Goal: Information Seeking & Learning: Learn about a topic

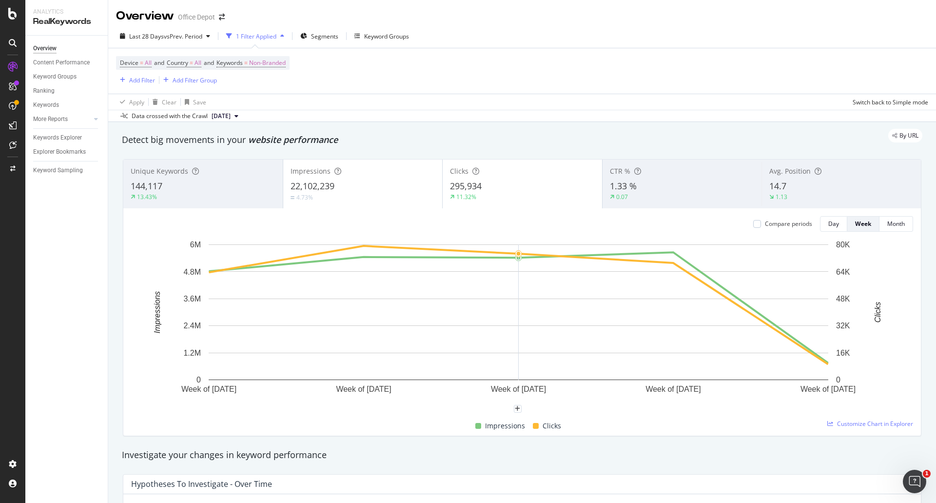
scroll to position [195, 0]
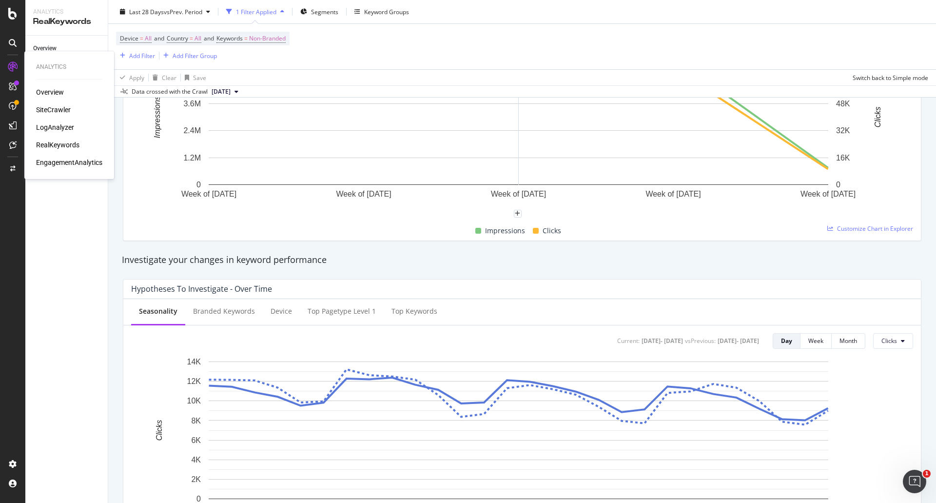
click at [56, 107] on div "SiteCrawler" at bounding box center [53, 110] width 35 height 10
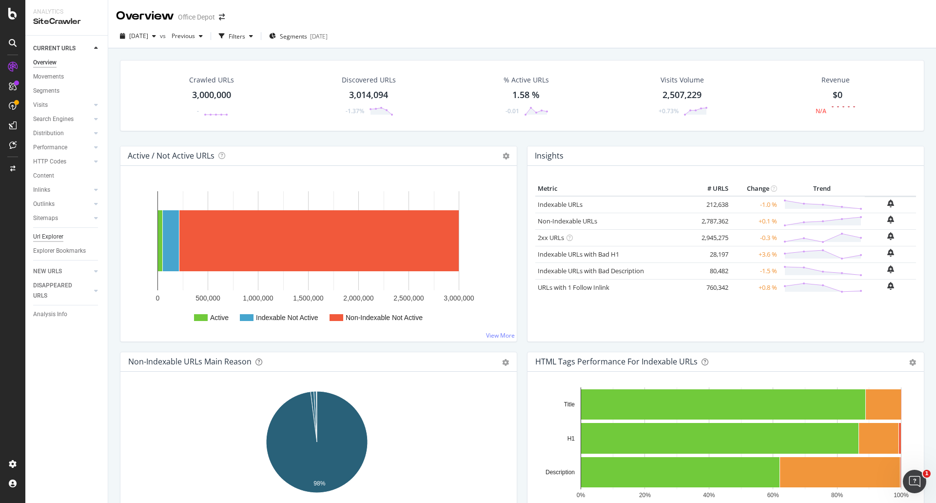
click at [58, 234] on div "Url Explorer" at bounding box center [48, 237] width 30 height 10
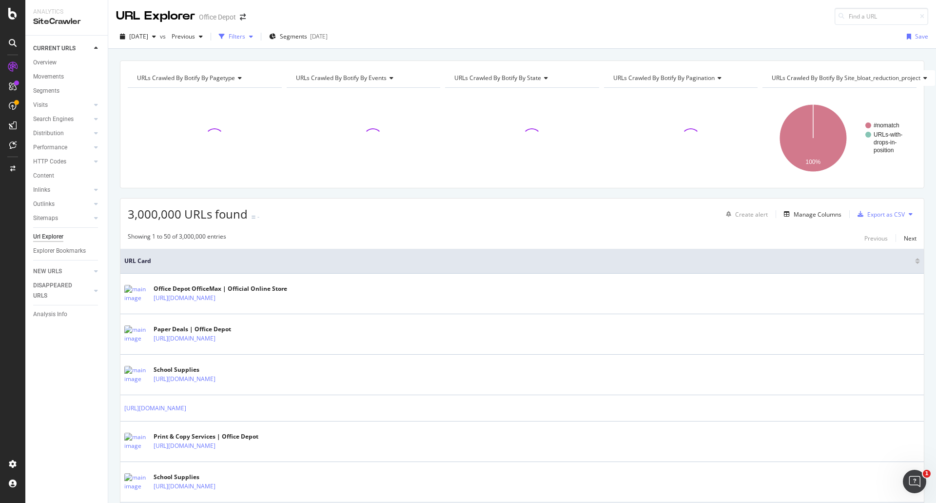
click at [245, 38] on div "Filters" at bounding box center [237, 36] width 17 height 8
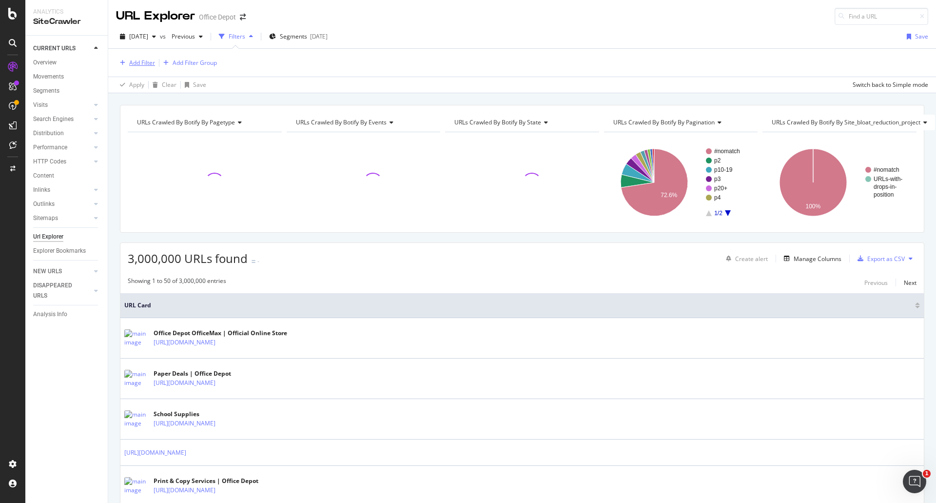
click at [149, 57] on button "Add Filter" at bounding box center [135, 63] width 39 height 12
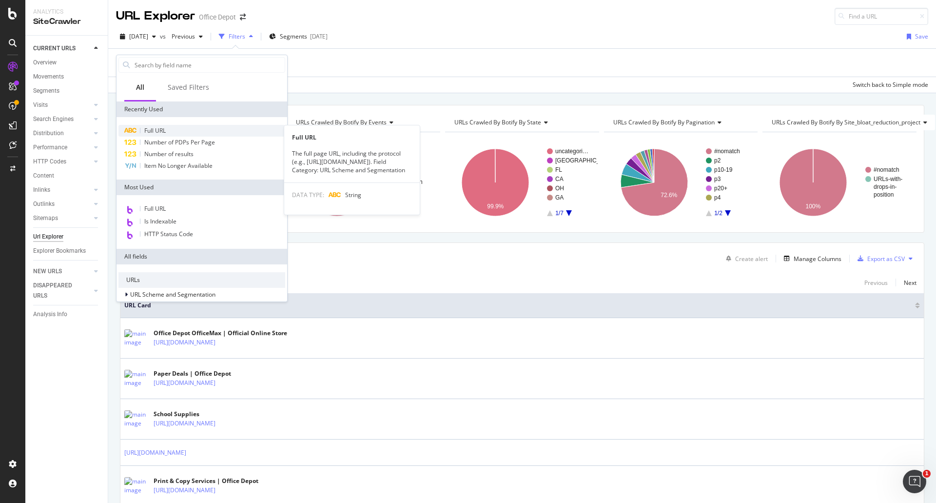
click at [180, 135] on div "Full URL" at bounding box center [201, 131] width 167 height 12
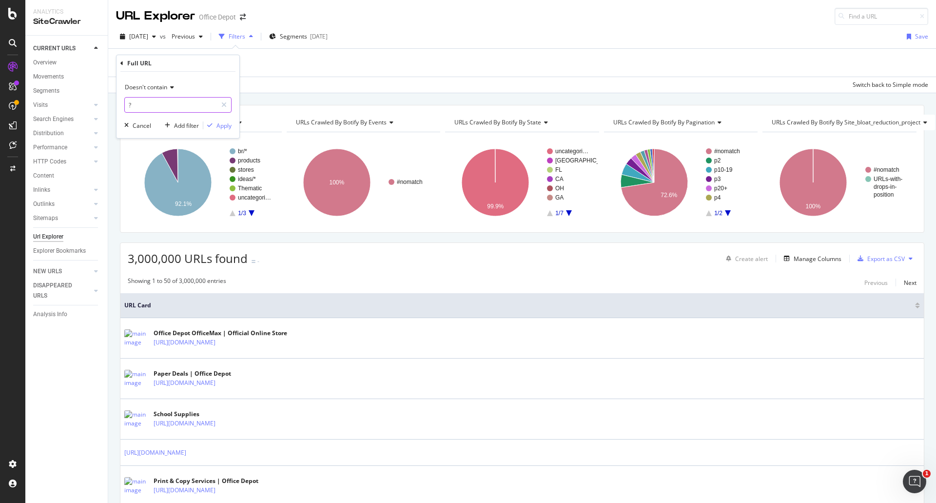
click at [184, 109] on input "?" at bounding box center [171, 105] width 92 height 16
click at [192, 129] on div "Add filter" at bounding box center [186, 125] width 25 height 8
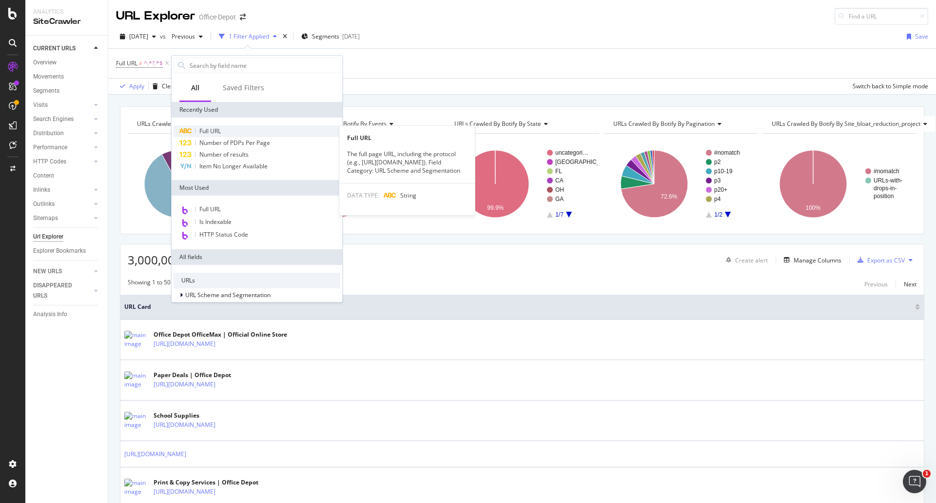
click at [229, 131] on div "Full URL" at bounding box center [257, 131] width 167 height 12
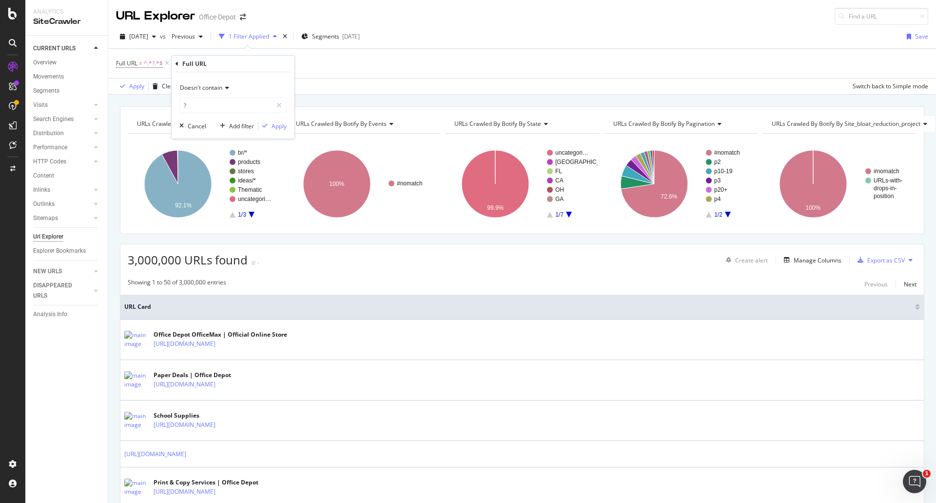
click at [190, 85] on span "Doesn't contain" at bounding box center [201, 87] width 42 height 8
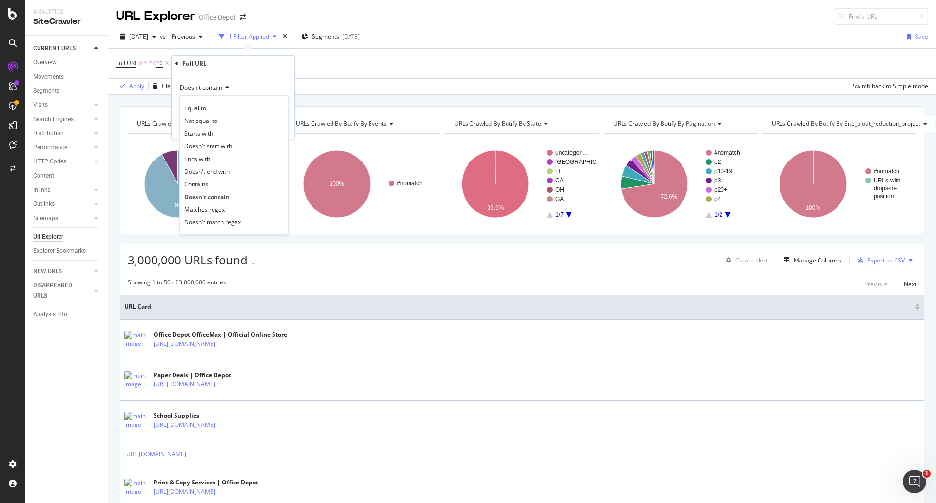
drag, startPoint x: 211, startPoint y: 181, endPoint x: 206, endPoint y: 158, distance: 23.3
click at [210, 181] on div "Contains" at bounding box center [234, 183] width 104 height 13
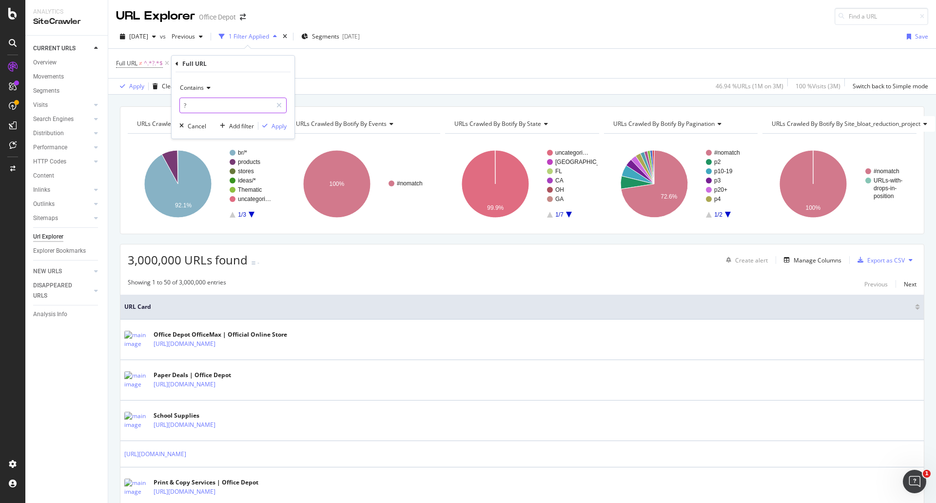
click at [199, 104] on input "?" at bounding box center [226, 106] width 92 height 16
type input "/products/"
click at [282, 127] on div "Apply" at bounding box center [279, 126] width 15 height 8
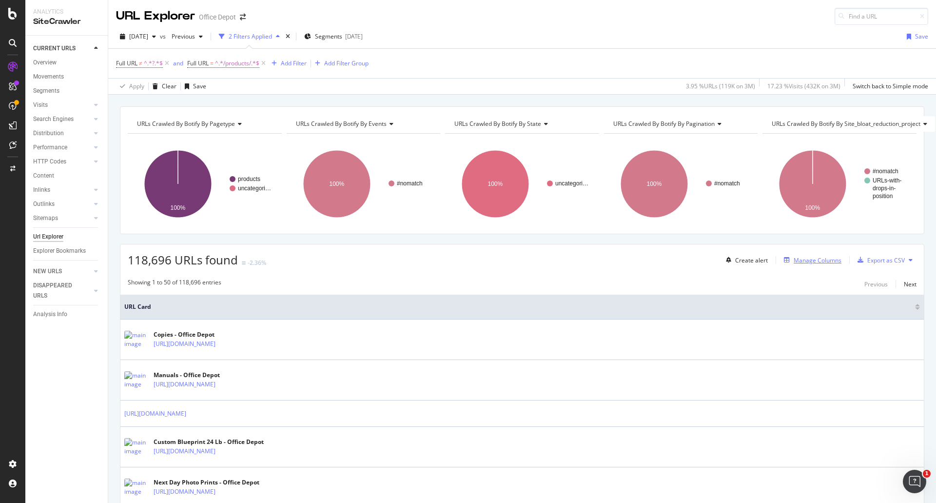
click at [816, 261] on div "Manage Columns" at bounding box center [818, 260] width 48 height 8
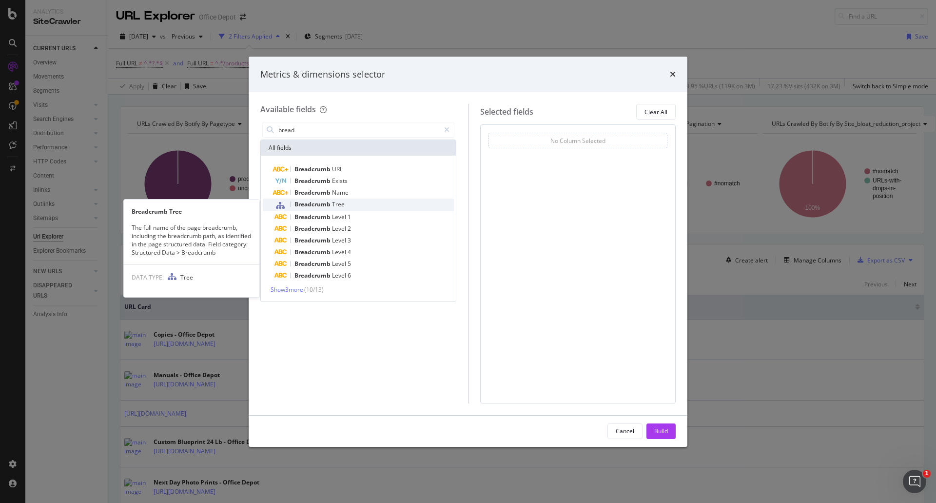
type input "bread"
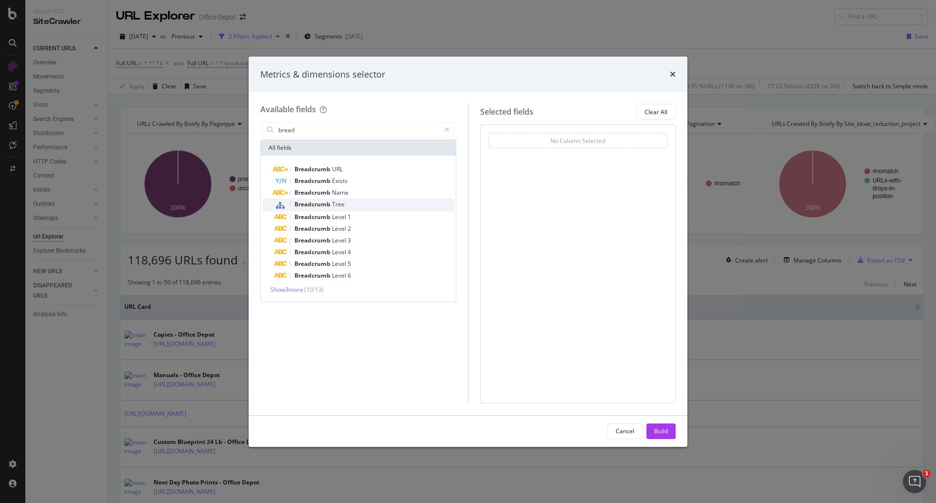
click at [321, 203] on span "Breadcrumb" at bounding box center [313, 204] width 38 height 8
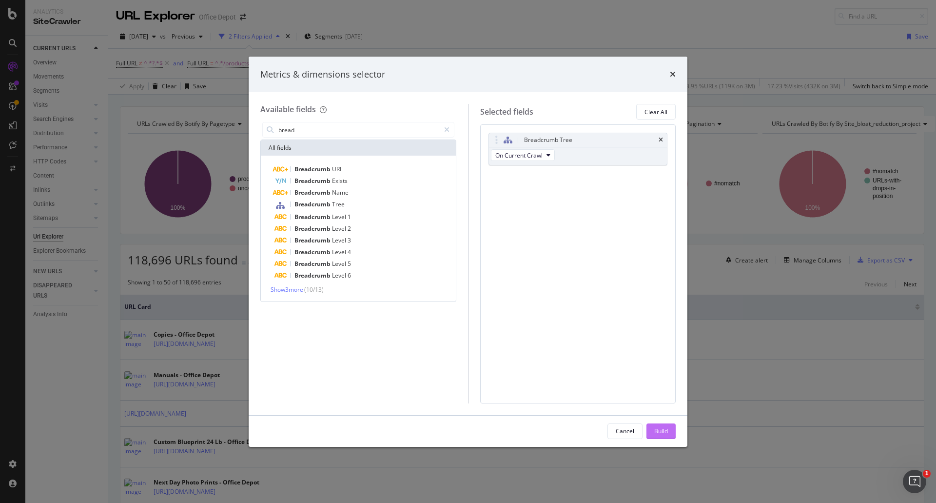
click at [659, 427] on div "Build" at bounding box center [661, 431] width 14 height 8
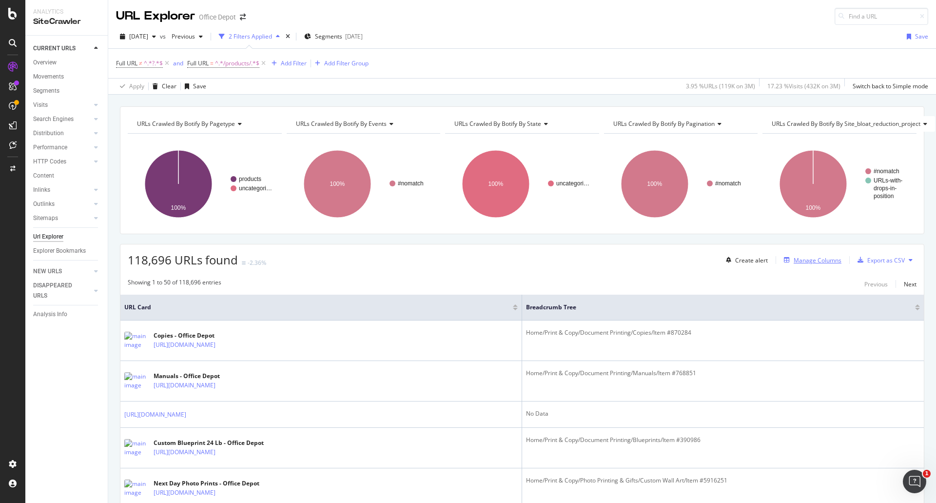
click at [812, 263] on div "Manage Columns" at bounding box center [818, 260] width 48 height 8
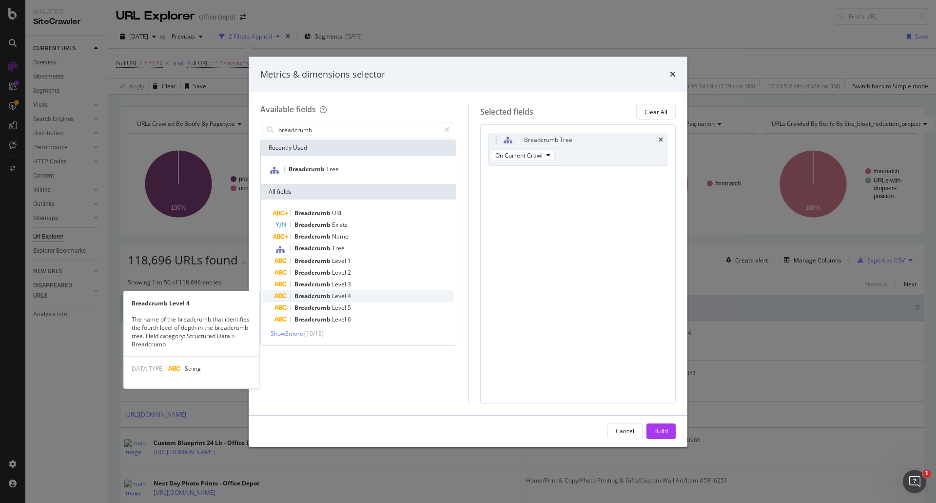
type input "breadcrumb"
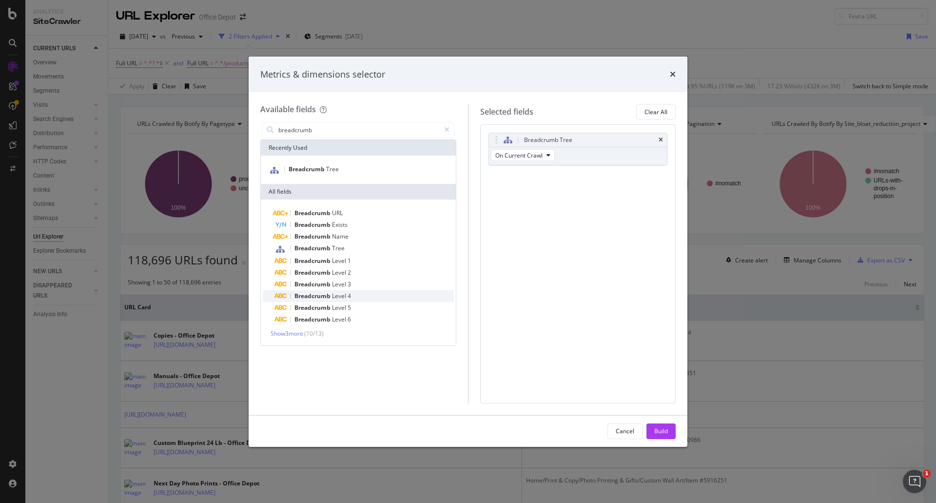
click at [332, 297] on span "Breadcrumb" at bounding box center [313, 296] width 38 height 8
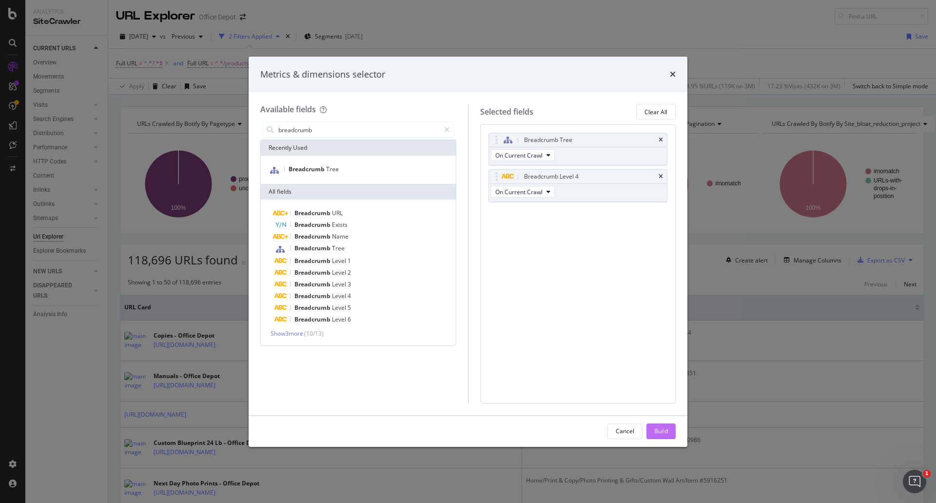
click at [672, 427] on button "Build" at bounding box center [660, 431] width 29 height 16
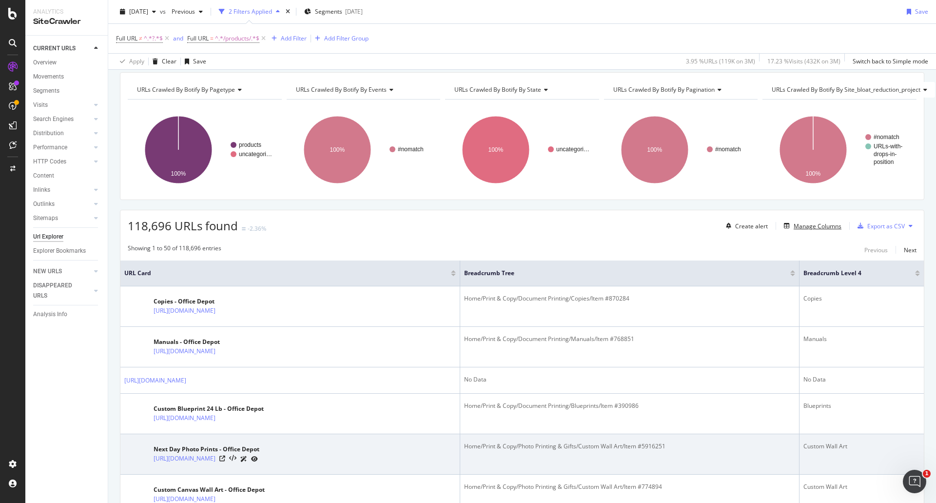
scroll to position [30, 0]
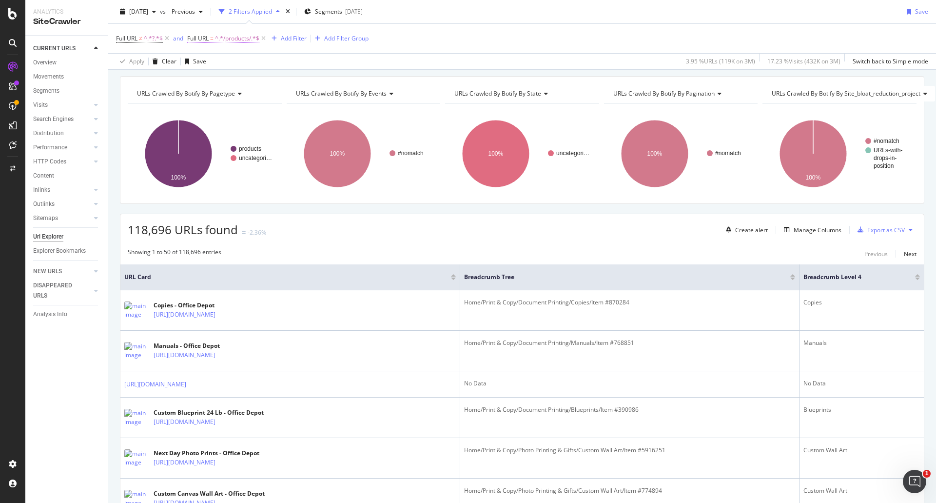
click at [240, 42] on span "^.*/products/.*$" at bounding box center [237, 39] width 44 height 14
click at [241, 99] on icon "button" at bounding box center [238, 100] width 5 height 6
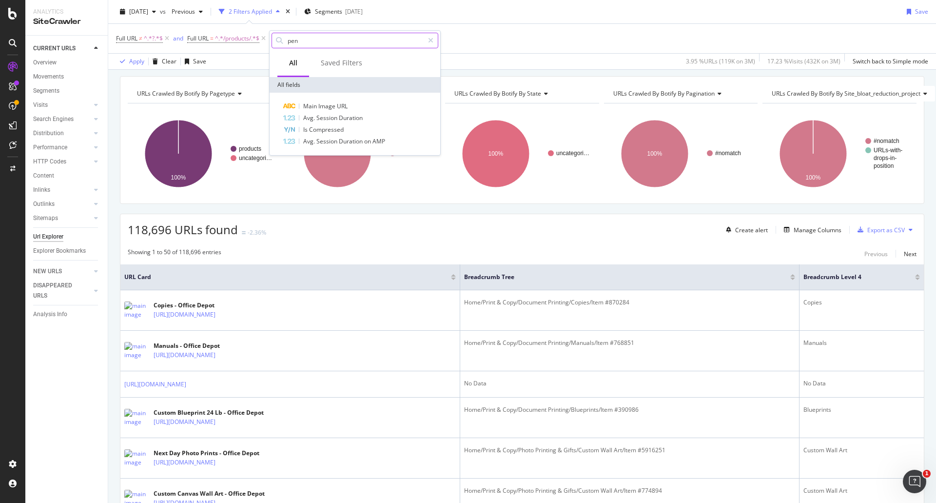
click at [322, 43] on input "pen" at bounding box center [355, 40] width 137 height 15
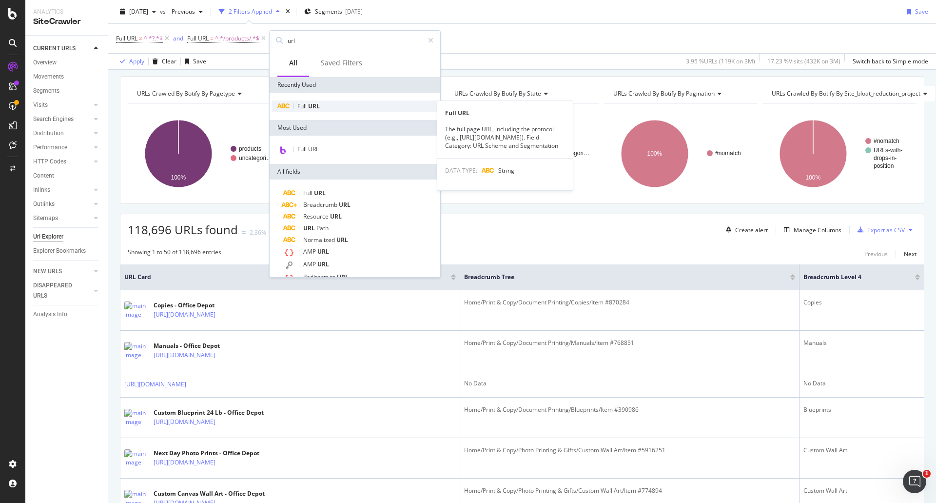
type input "url"
click at [317, 106] on span "URL" at bounding box center [314, 106] width 12 height 8
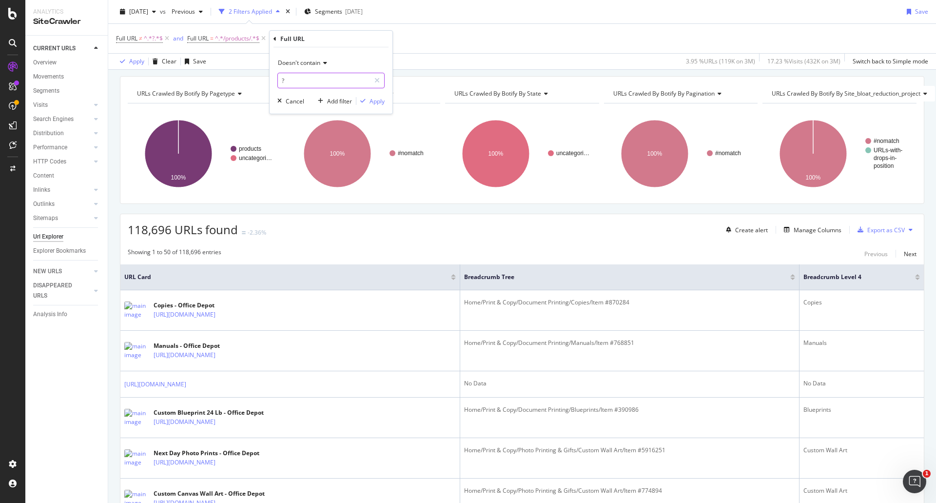
click at [307, 81] on input "?" at bounding box center [324, 81] width 92 height 16
click at [312, 60] on span "Doesn't contain" at bounding box center [299, 63] width 42 height 8
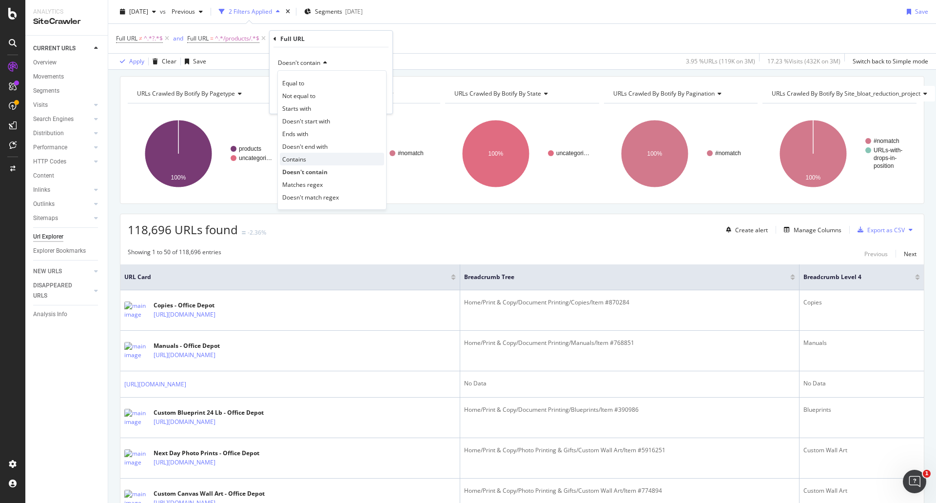
click at [308, 161] on div "Contains" at bounding box center [332, 159] width 104 height 13
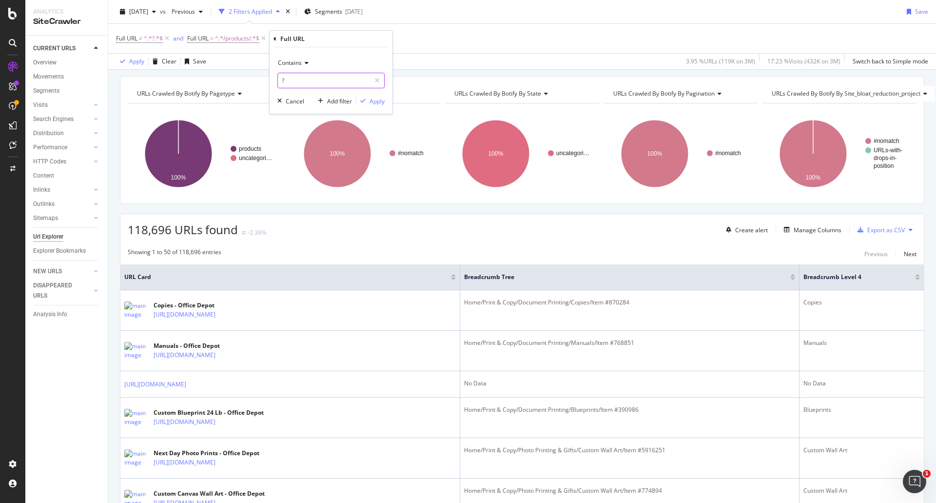
click at [317, 83] on input "?" at bounding box center [324, 81] width 92 height 16
type input "pen"
click at [374, 105] on div "Apply" at bounding box center [377, 101] width 15 height 8
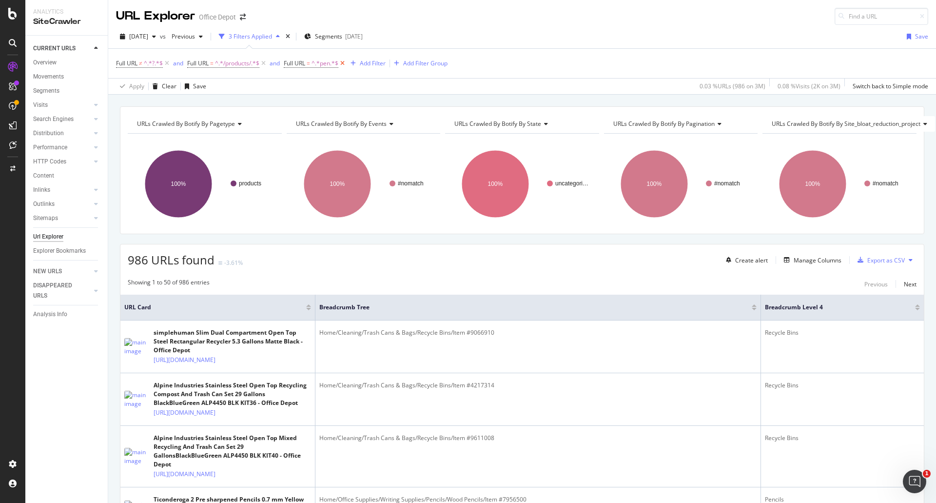
click at [346, 63] on icon at bounding box center [342, 64] width 8 height 10
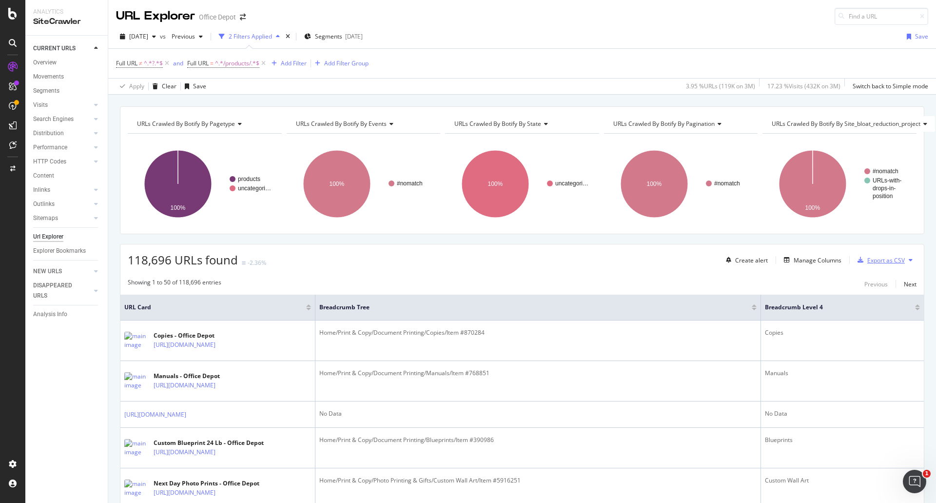
click at [871, 256] on div "Export as CSV" at bounding box center [886, 260] width 38 height 8
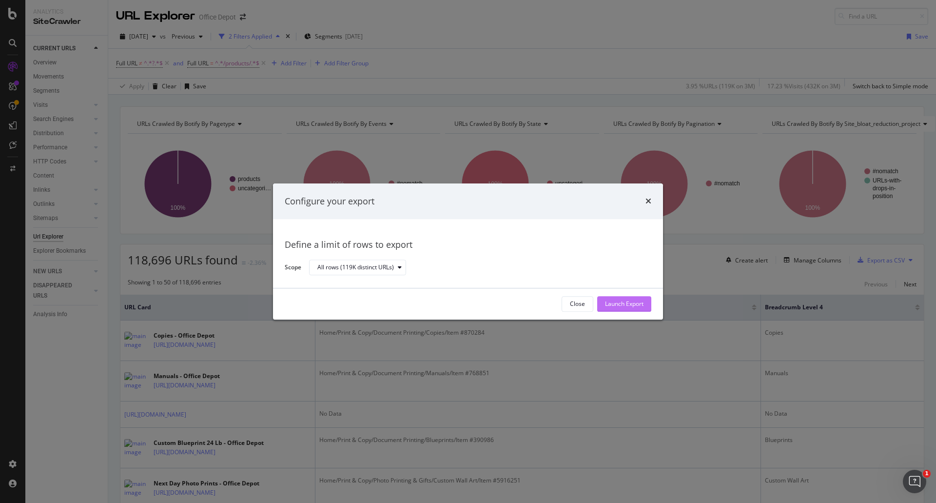
click at [642, 302] on div "Launch Export" at bounding box center [624, 304] width 39 height 8
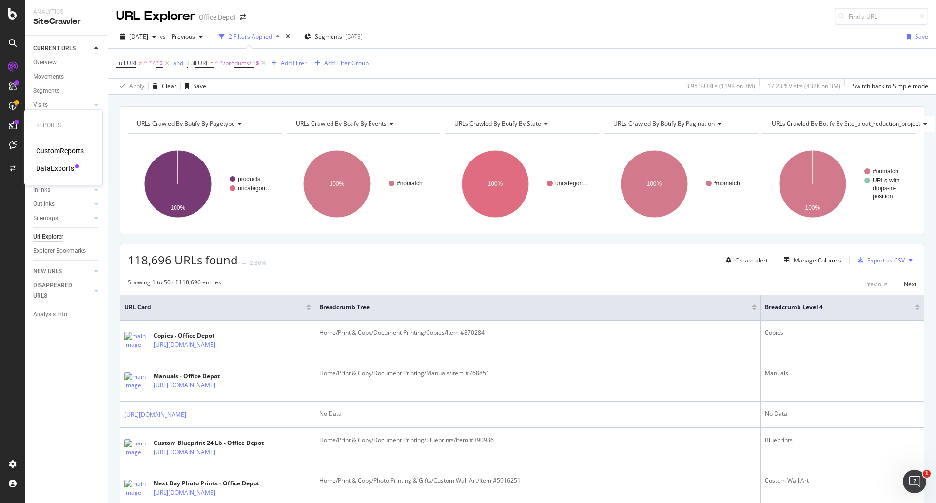
click at [56, 167] on div "DataExports" at bounding box center [55, 168] width 38 height 10
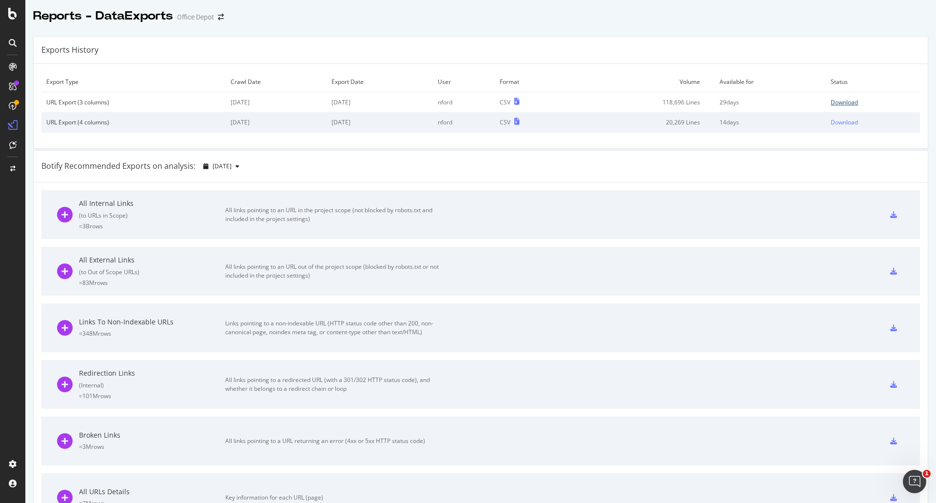
click at [840, 100] on div "Download" at bounding box center [844, 102] width 27 height 8
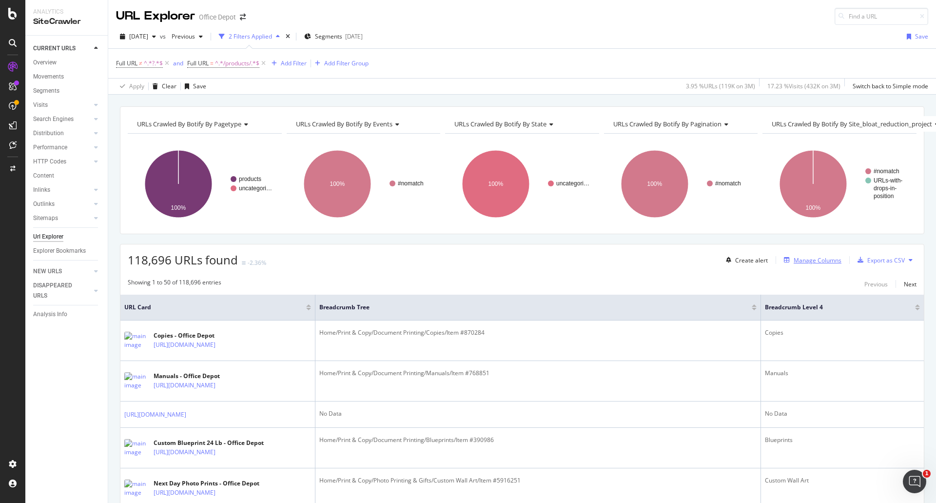
click at [797, 256] on div "Manage Columns" at bounding box center [818, 260] width 48 height 8
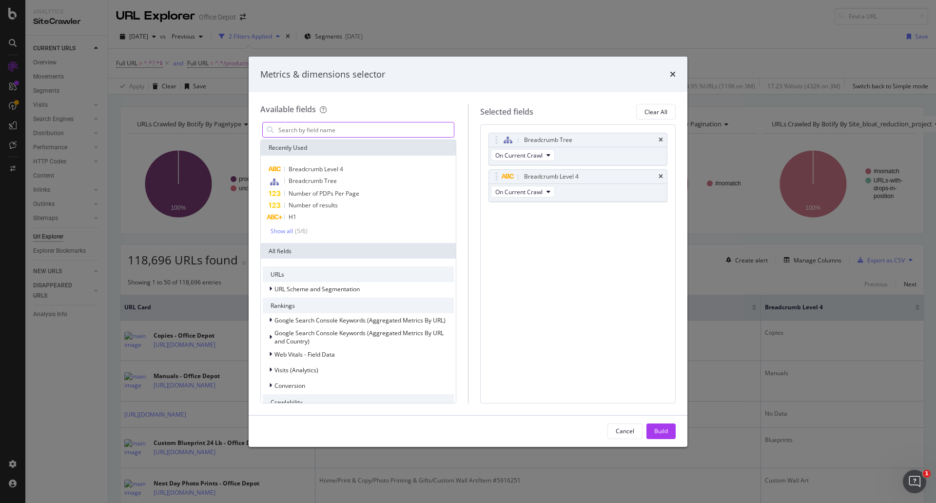
click at [360, 135] on input "modal" at bounding box center [365, 129] width 176 height 15
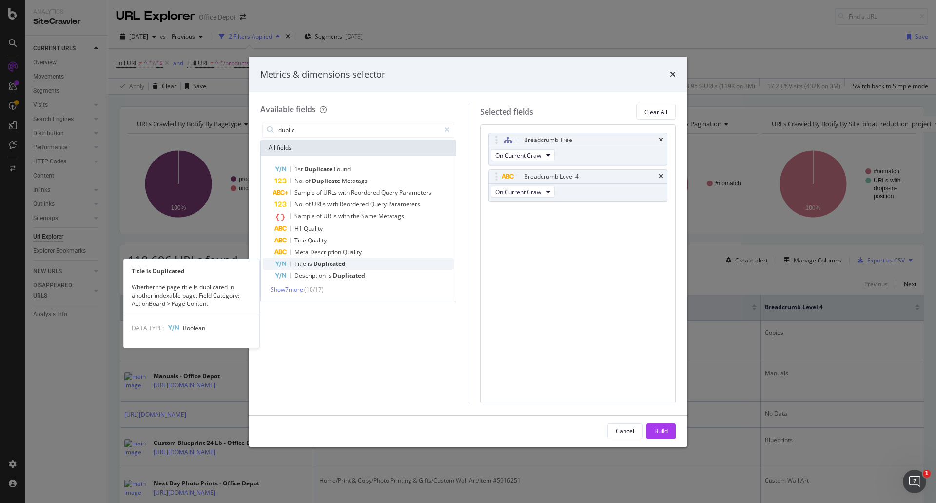
type input "duplic"
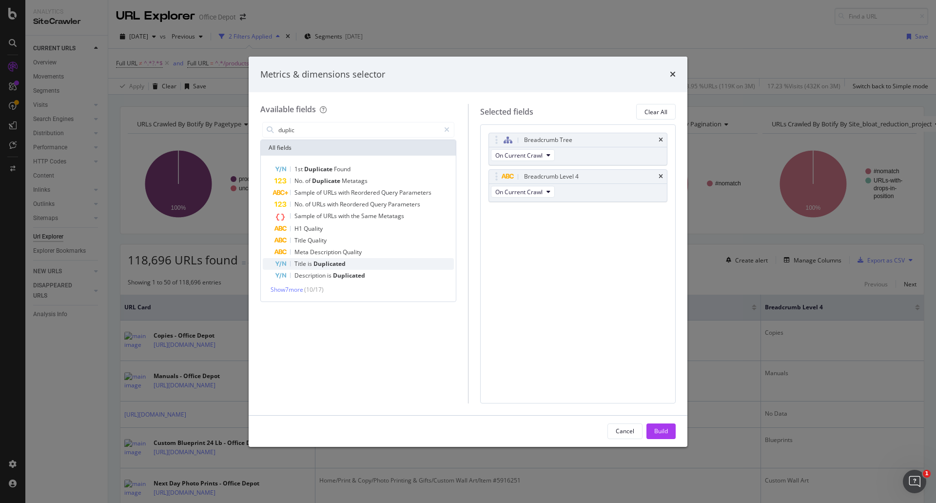
click at [377, 261] on div "Title is Duplicated" at bounding box center [363, 264] width 179 height 12
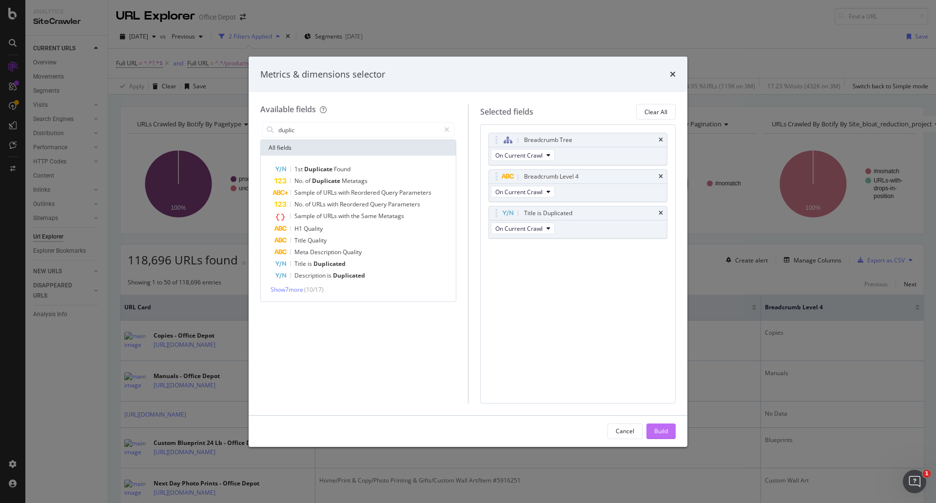
click at [669, 435] on button "Build" at bounding box center [660, 431] width 29 height 16
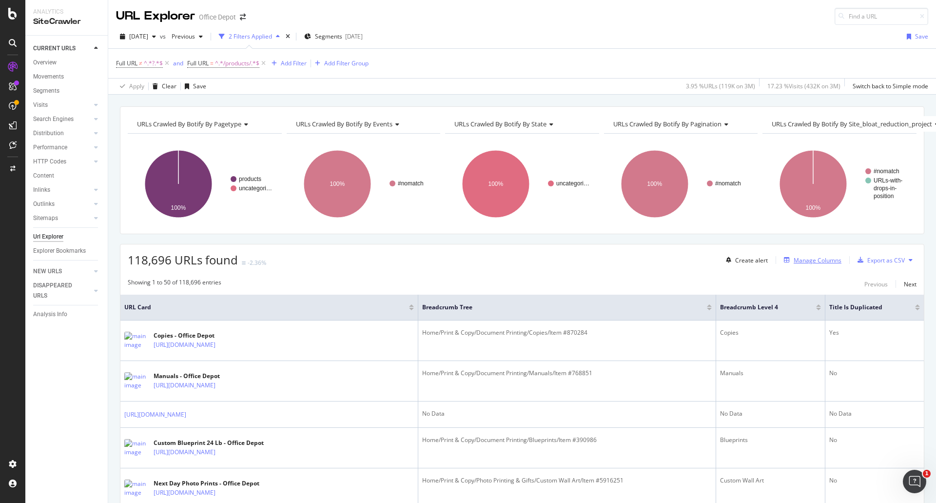
click at [815, 259] on div "Manage Columns" at bounding box center [818, 260] width 48 height 8
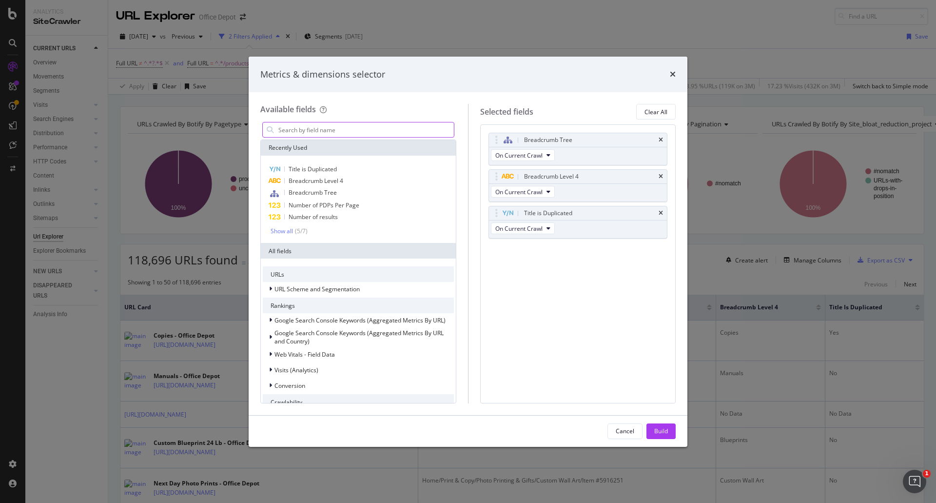
click at [356, 133] on input "modal" at bounding box center [365, 129] width 176 height 15
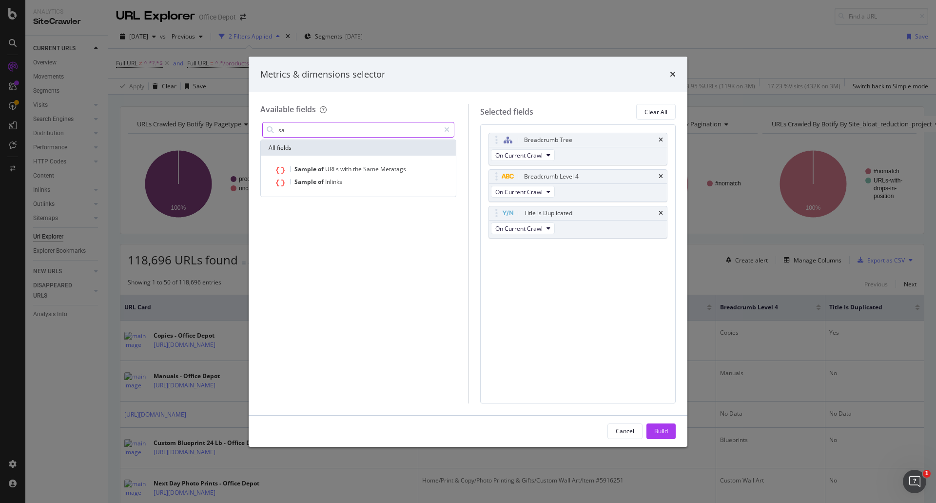
type input "s"
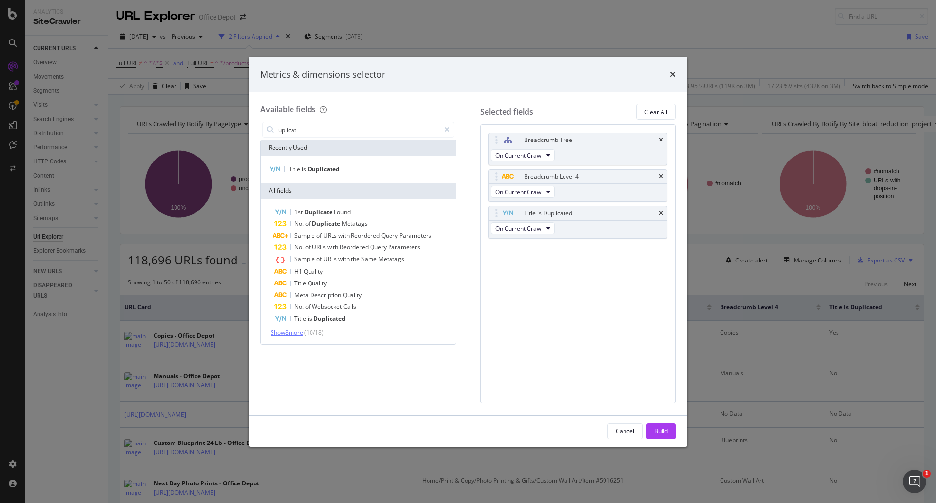
type input "uplicat"
click at [296, 333] on span "Show 8 more" at bounding box center [287, 332] width 33 height 8
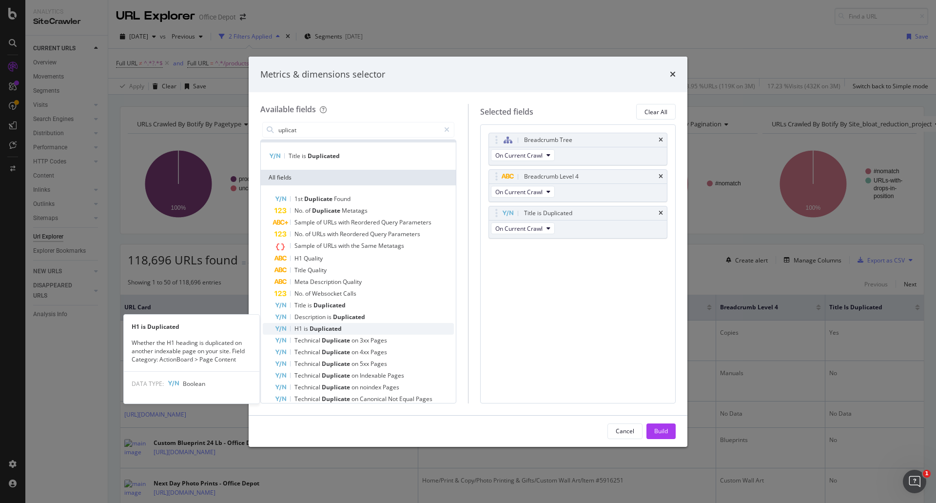
scroll to position [23, 0]
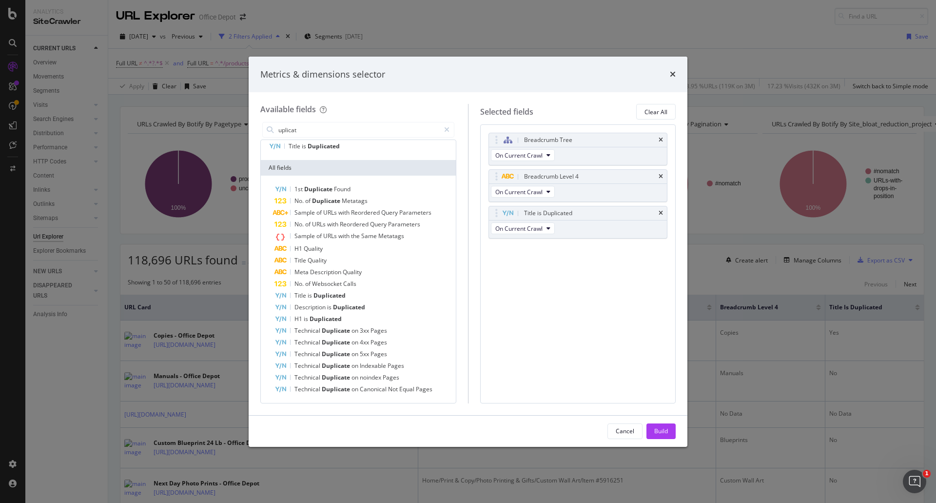
click at [529, 349] on div "Breadcrumb Tree On Current Crawl Breadcrumb Level 4 On Current Crawl Title is D…" at bounding box center [578, 263] width 196 height 278
click at [634, 432] on button "Cancel" at bounding box center [624, 431] width 35 height 16
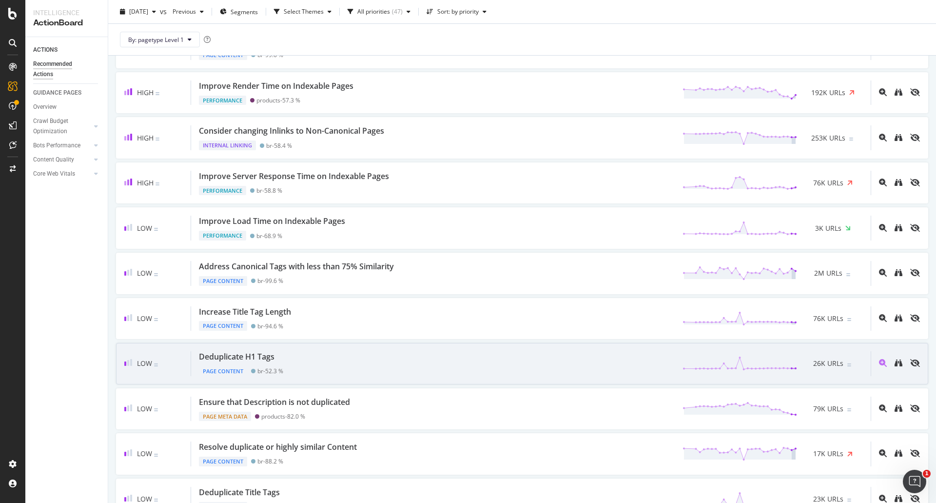
scroll to position [195, 0]
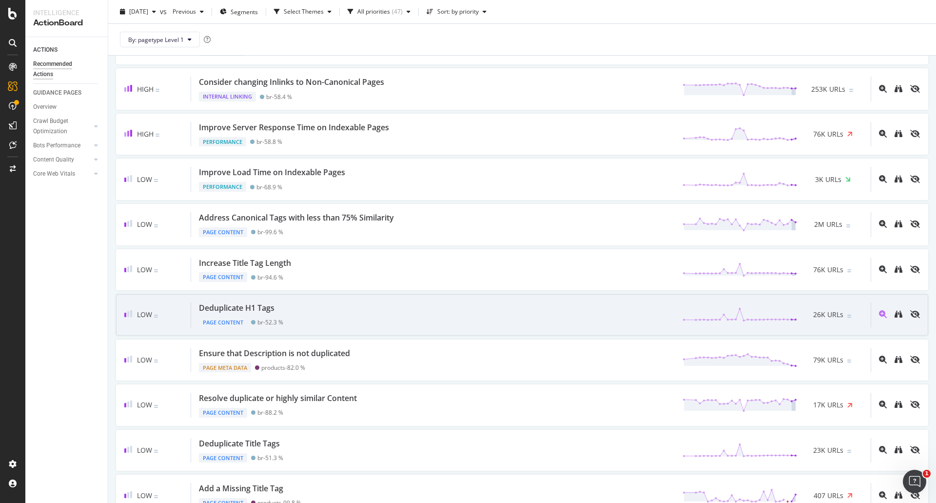
click at [307, 312] on div "Deduplicate H1 Tags Page Content br - 52.3 % 26K URLs" at bounding box center [531, 314] width 680 height 25
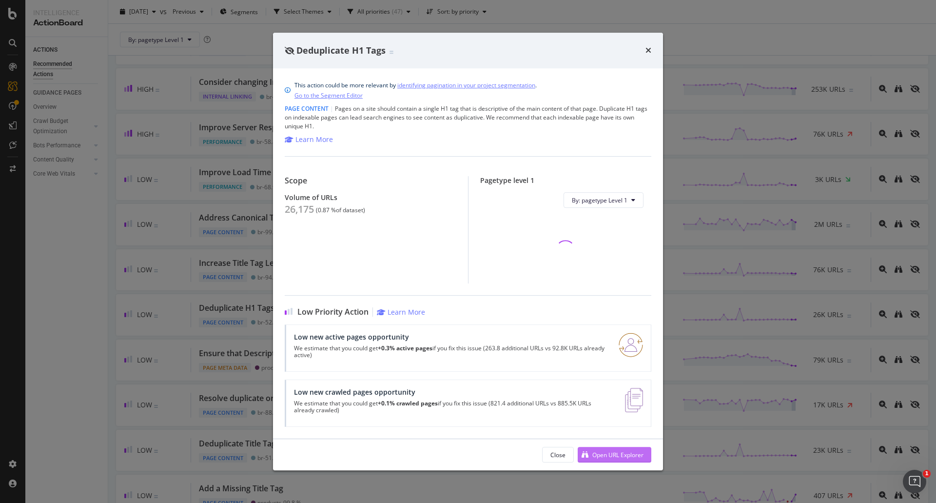
click at [622, 456] on div "Open URL Explorer" at bounding box center [617, 454] width 51 height 8
